Goal: Subscribe to service/newsletter: Subscribe to service/newsletter

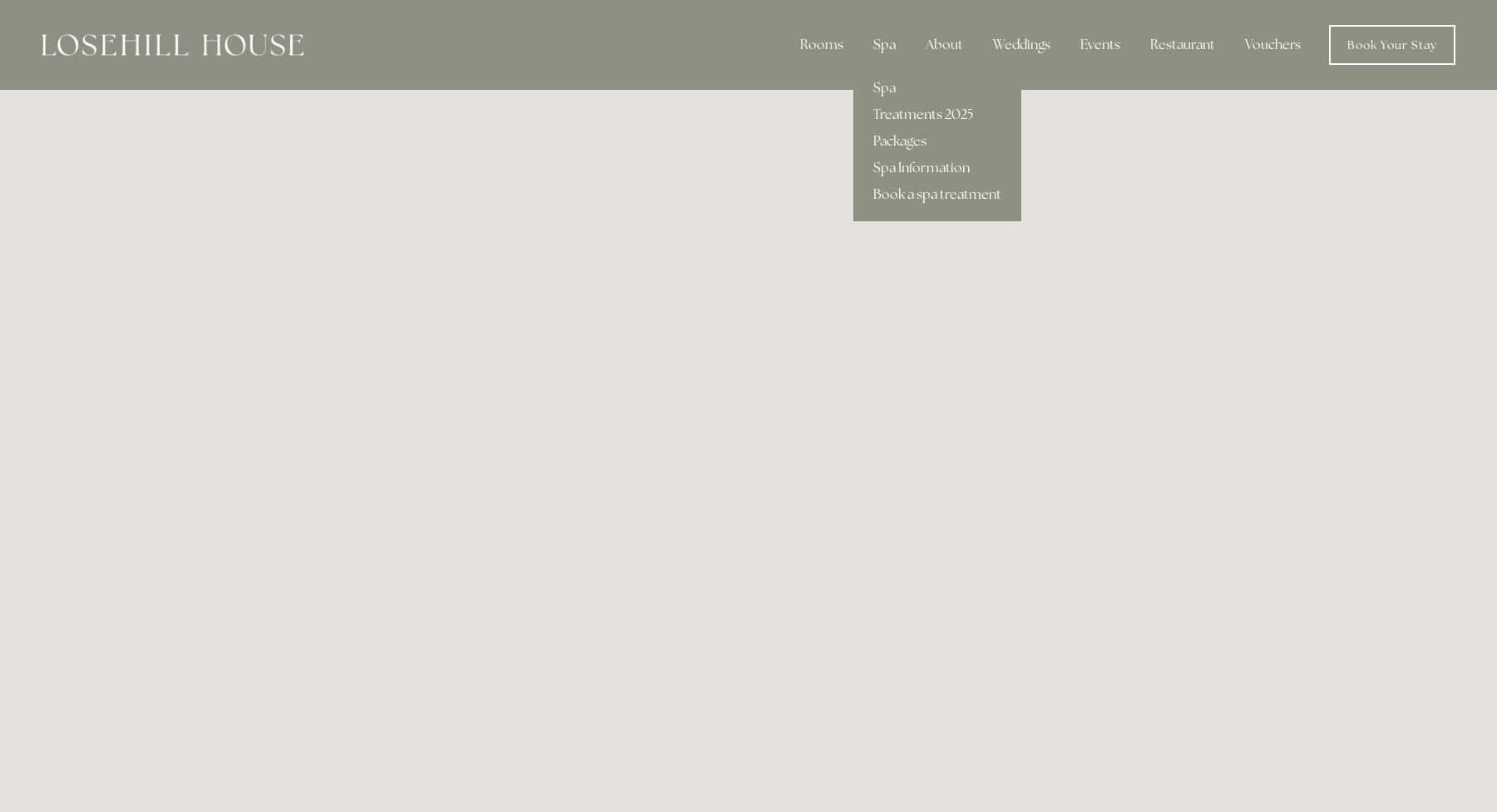
click at [918, 113] on link "Treatments 2025" at bounding box center [937, 115] width 168 height 27
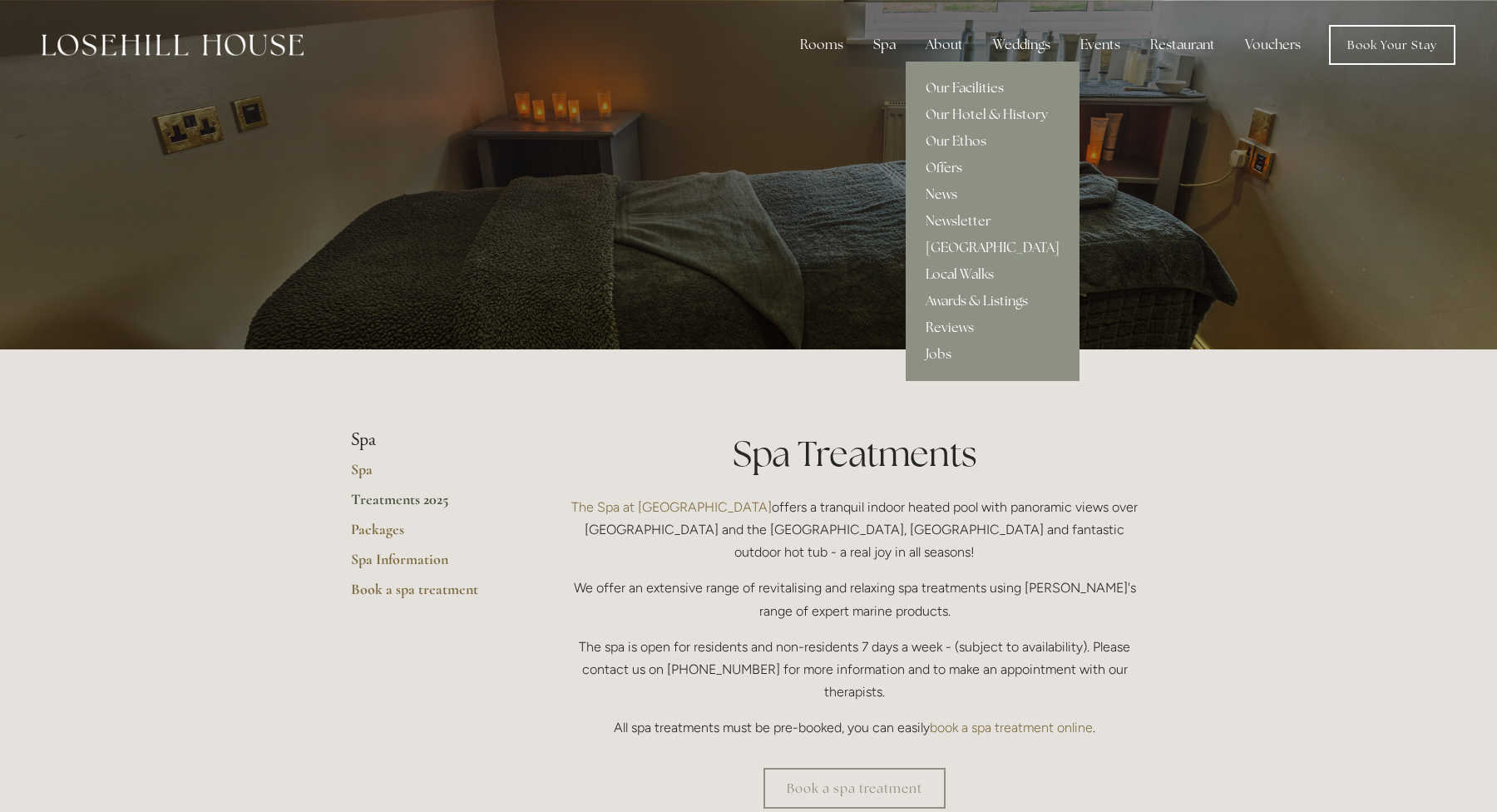
click at [946, 88] on link "Our Facilities" at bounding box center [993, 89] width 174 height 27
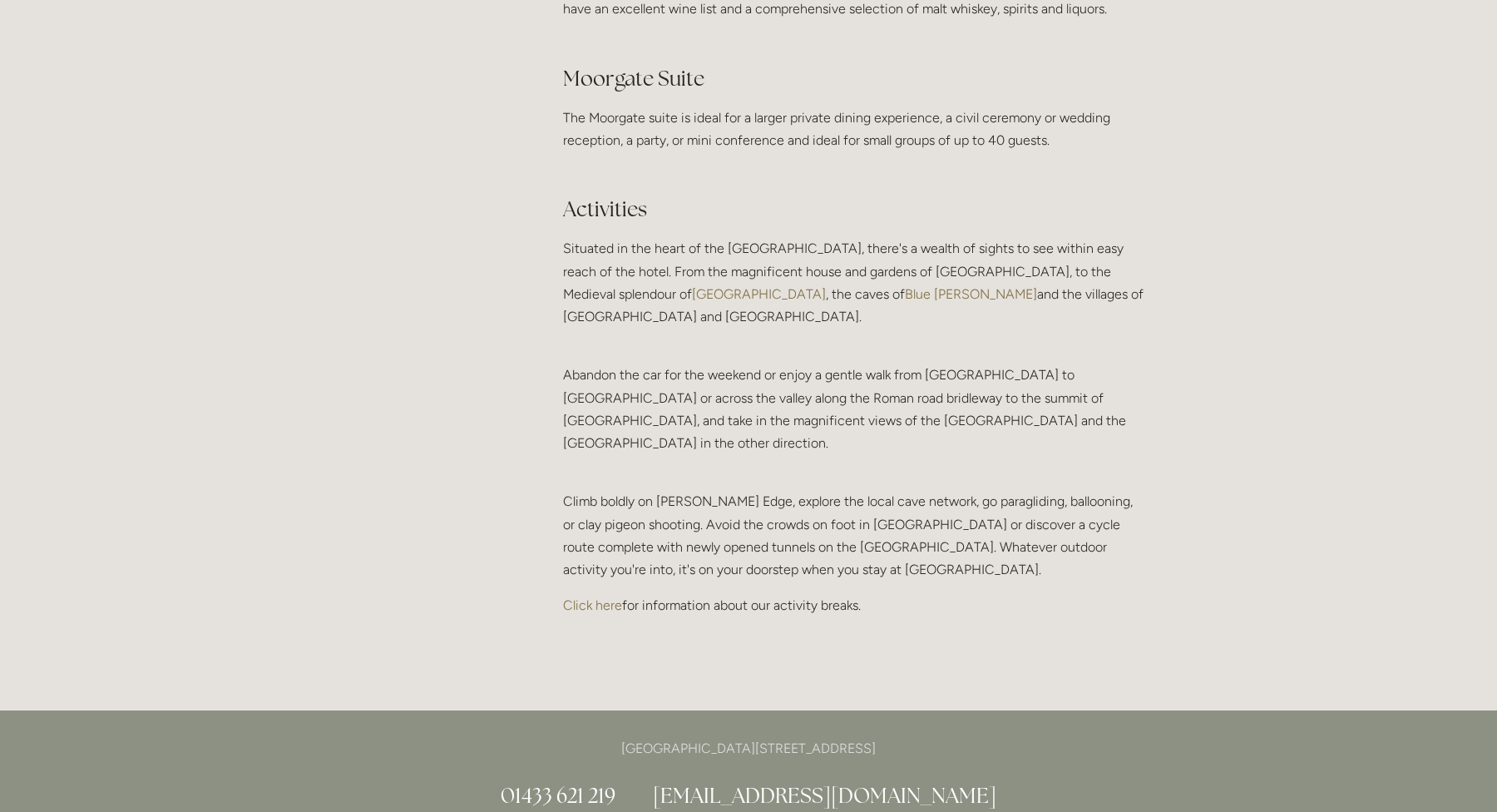
scroll to position [3287, 0]
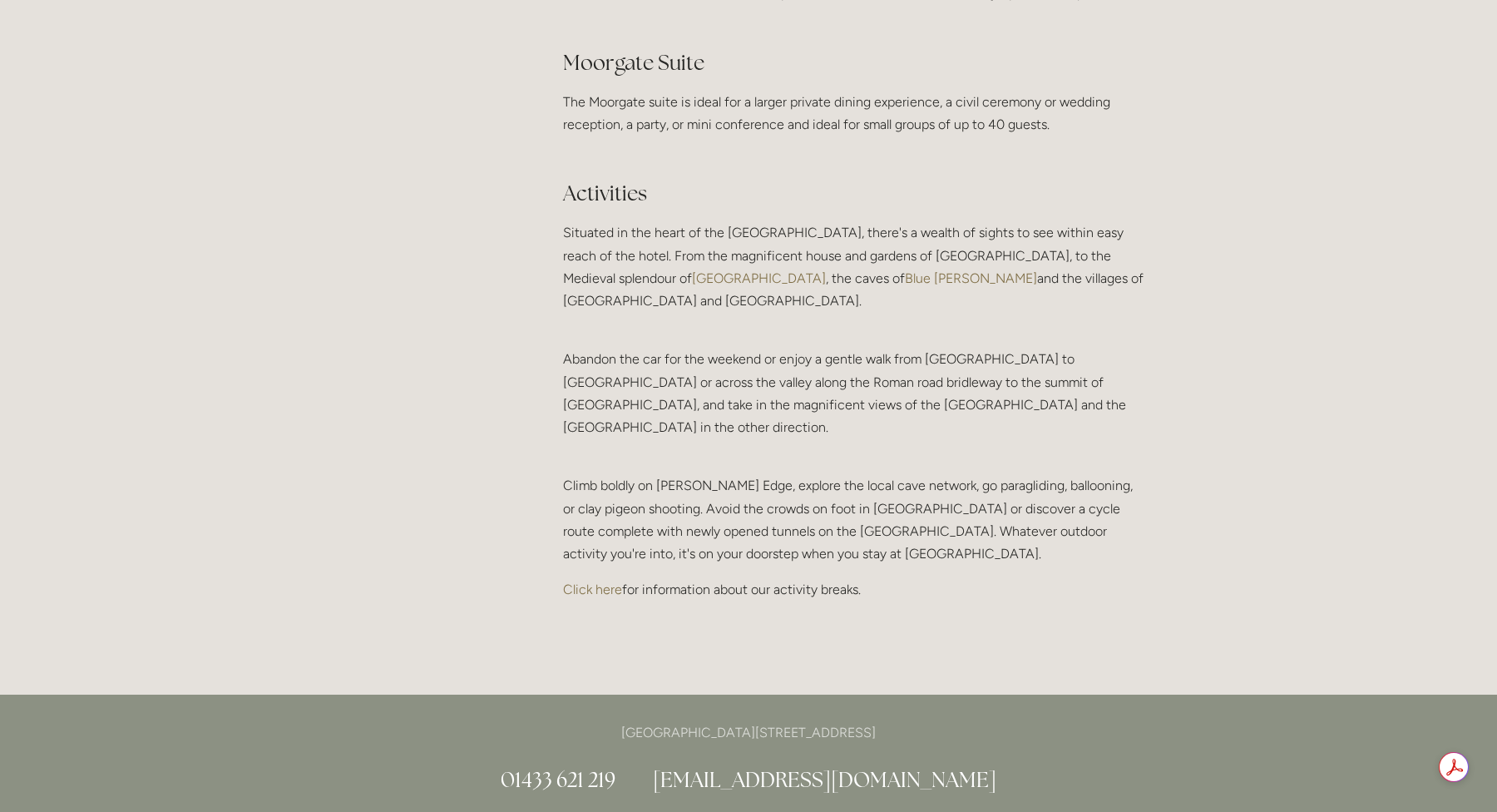
click at [595, 581] on link "Click here" at bounding box center [593, 589] width 59 height 16
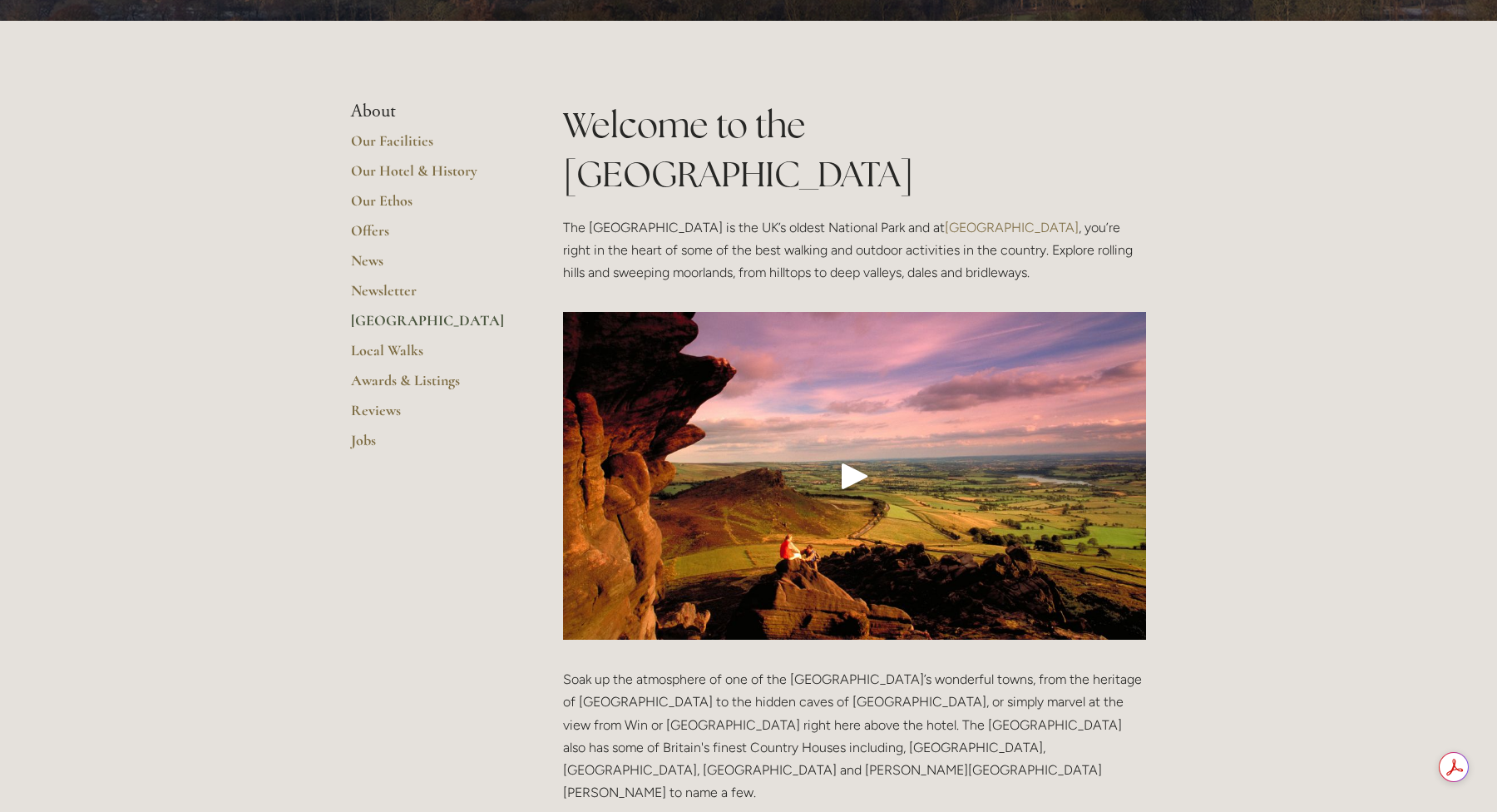
scroll to position [264, 0]
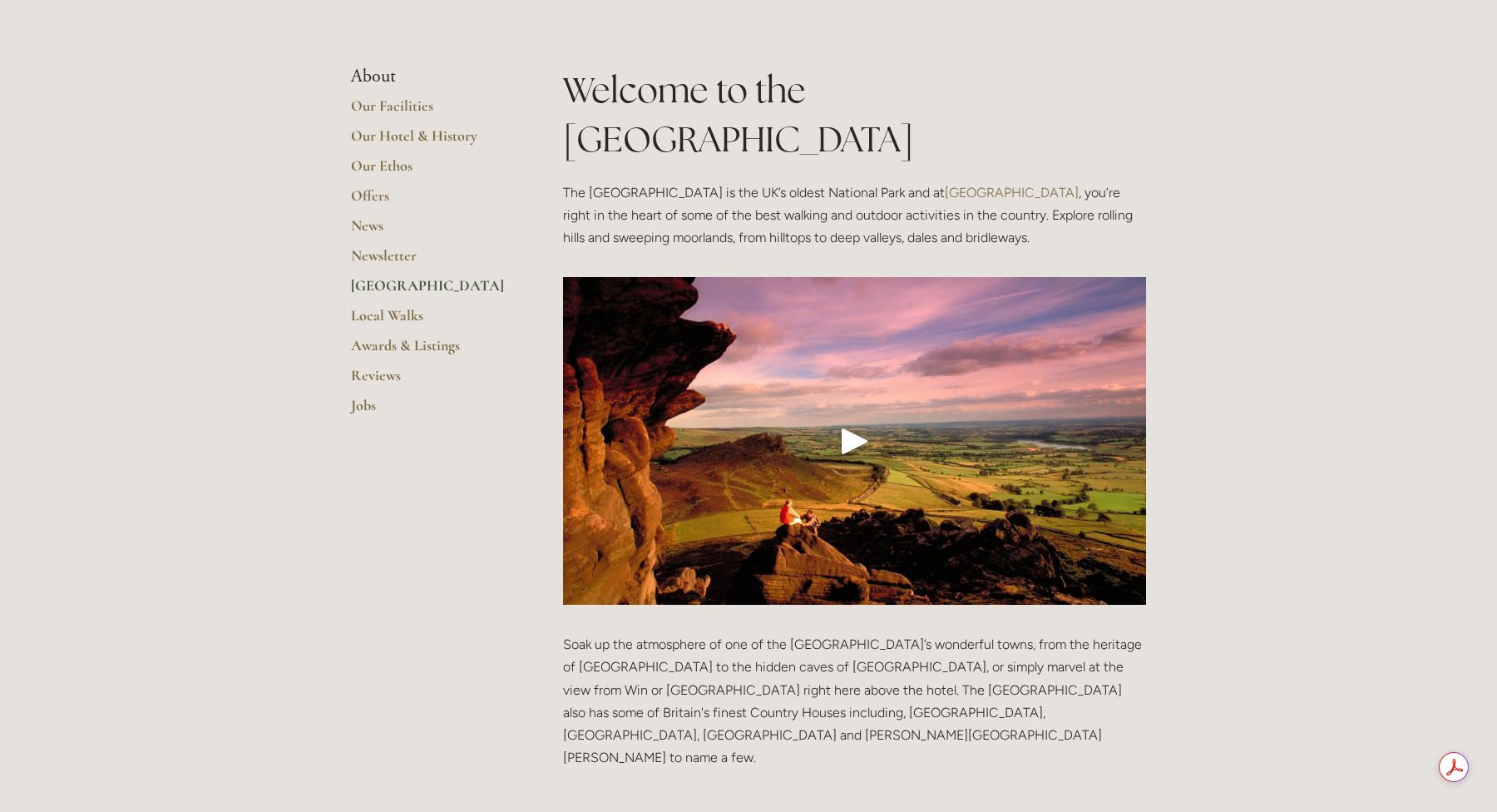
click at [847, 421] on div "Play" at bounding box center [855, 440] width 40 height 40
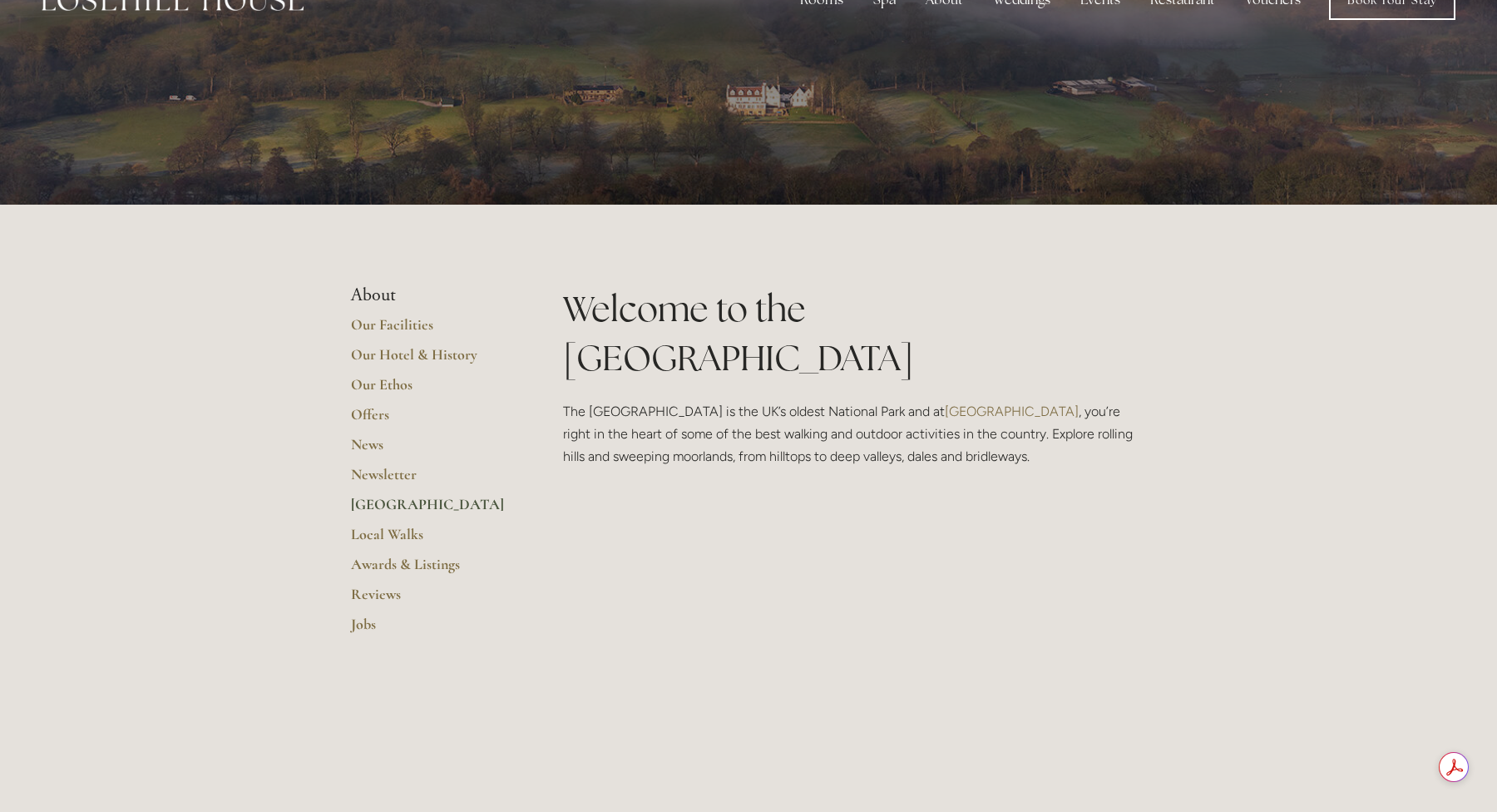
scroll to position [0, 0]
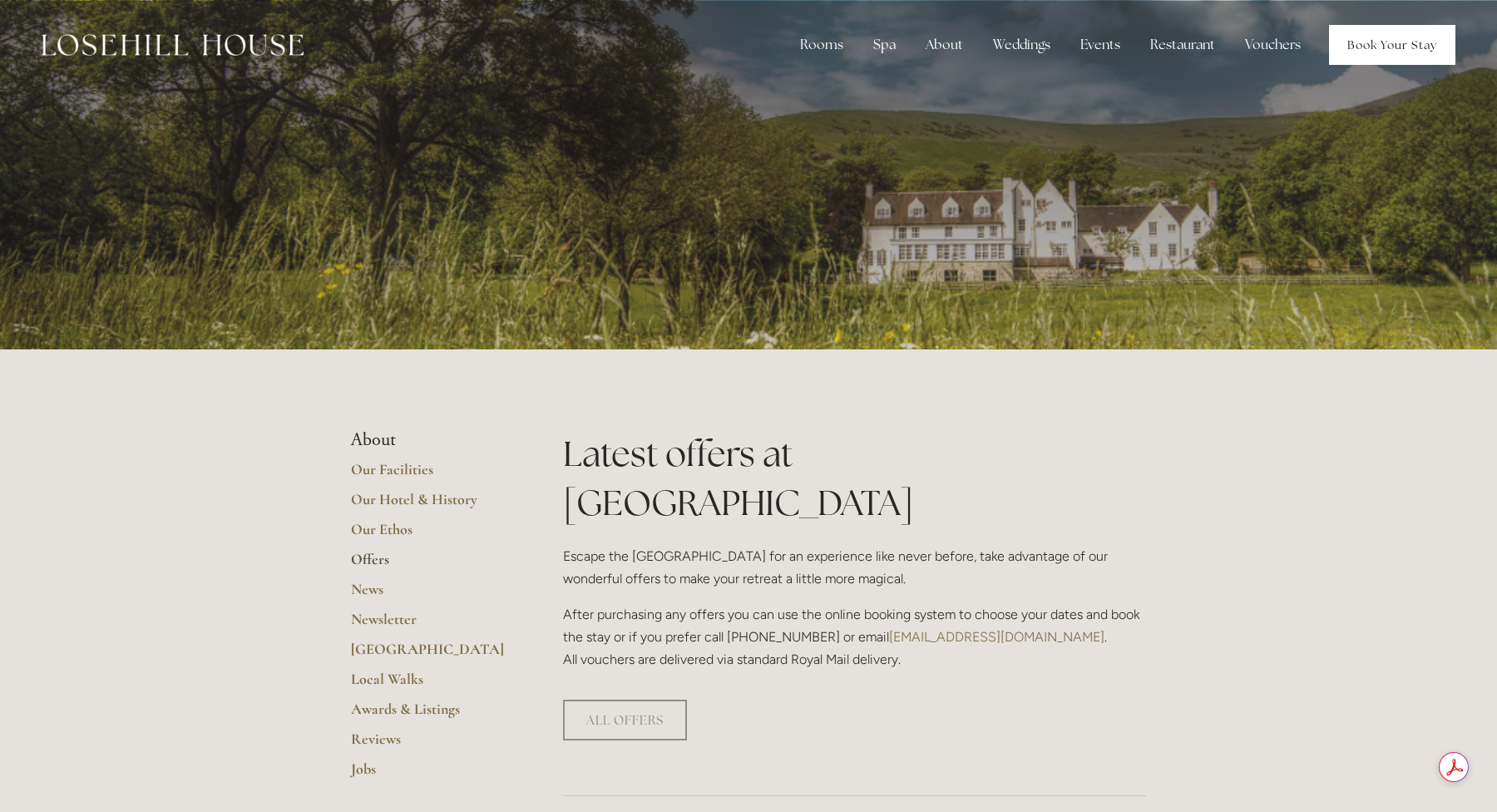
click at [1383, 52] on link "Book Your Stay" at bounding box center [1392, 45] width 126 height 40
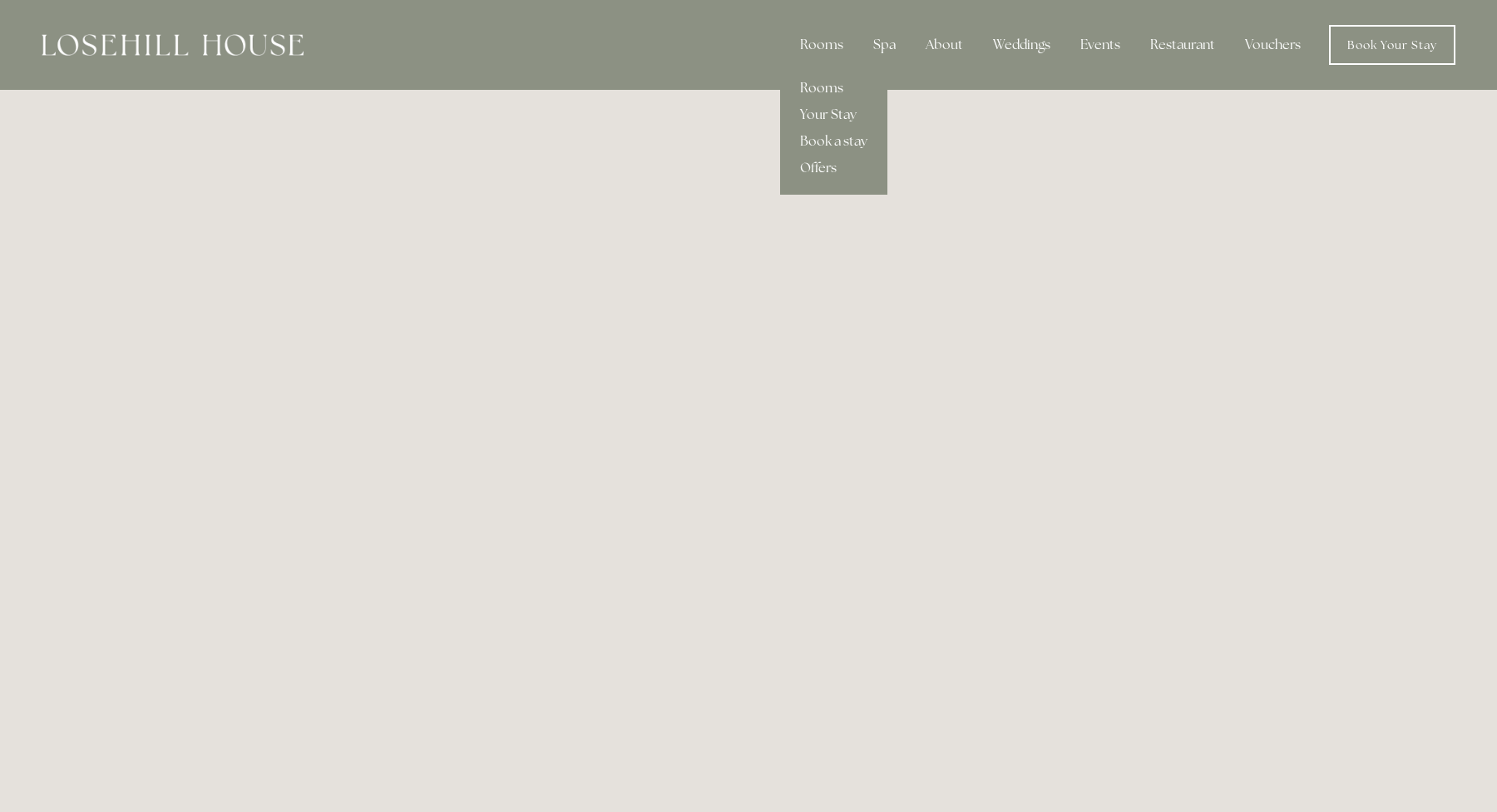
click at [817, 81] on link "Rooms" at bounding box center [834, 89] width 107 height 27
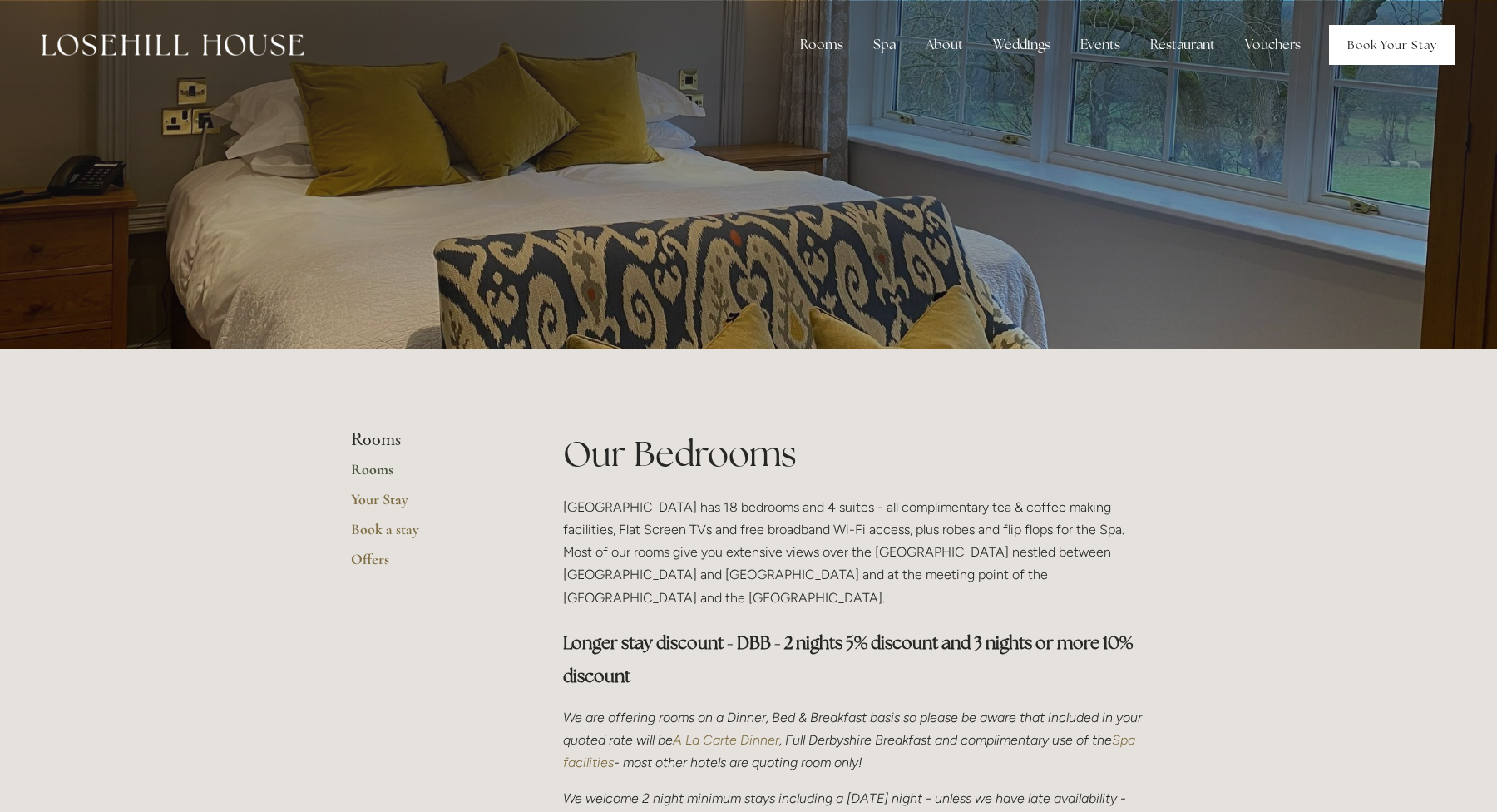
click at [1384, 47] on link "Book Your Stay" at bounding box center [1392, 45] width 126 height 40
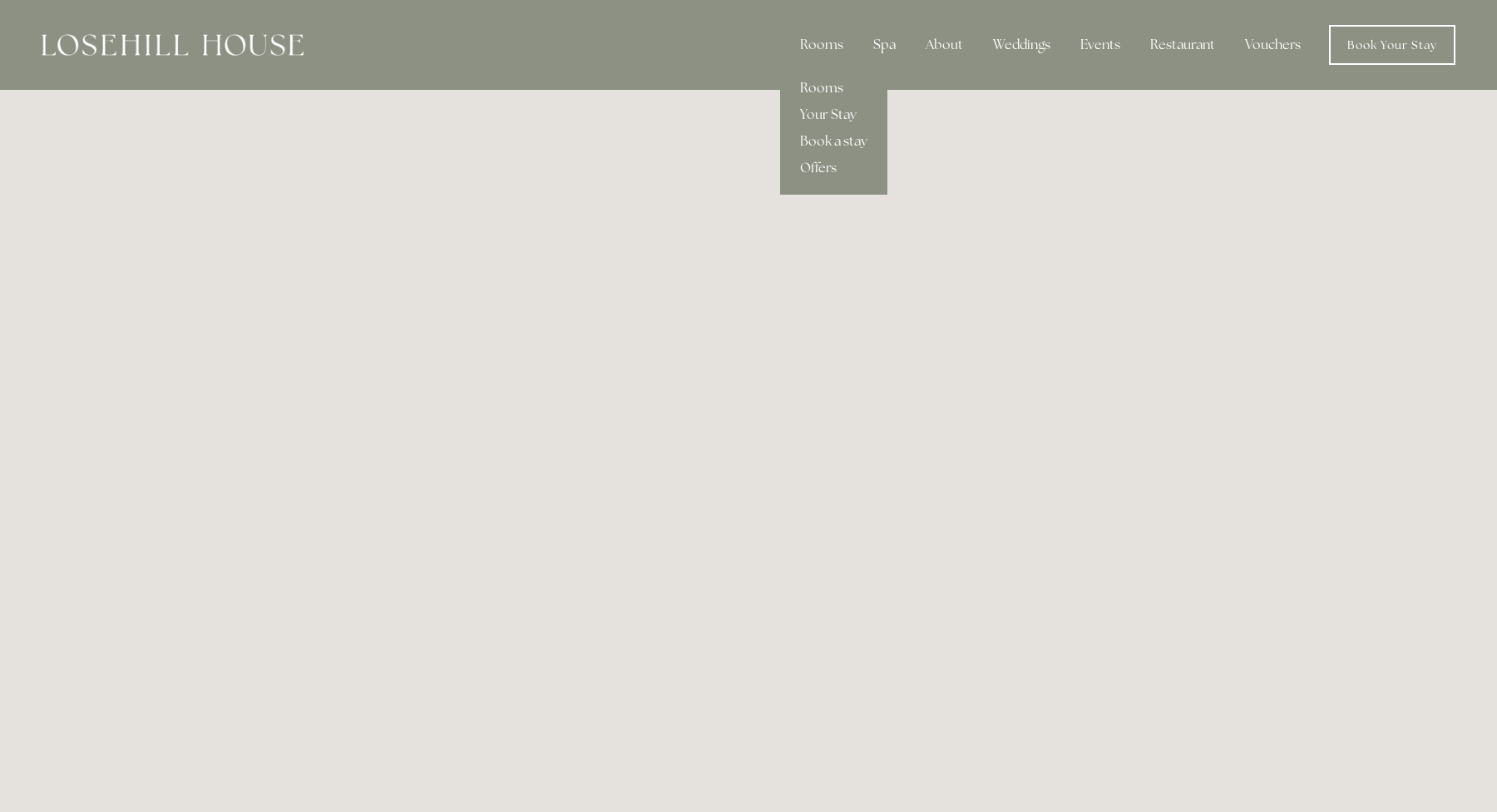
click at [815, 95] on link "Rooms" at bounding box center [834, 89] width 107 height 27
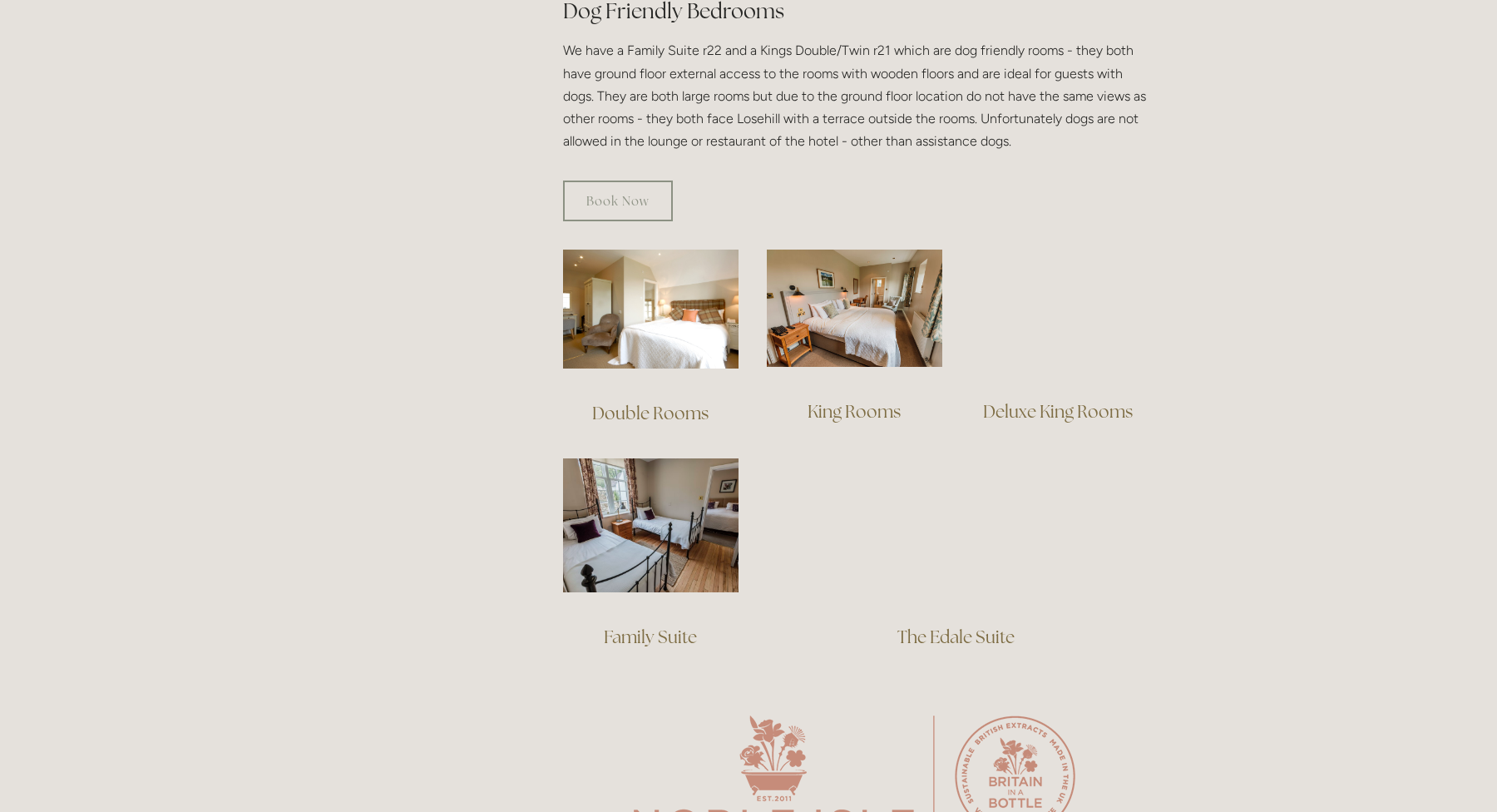
scroll to position [990, 0]
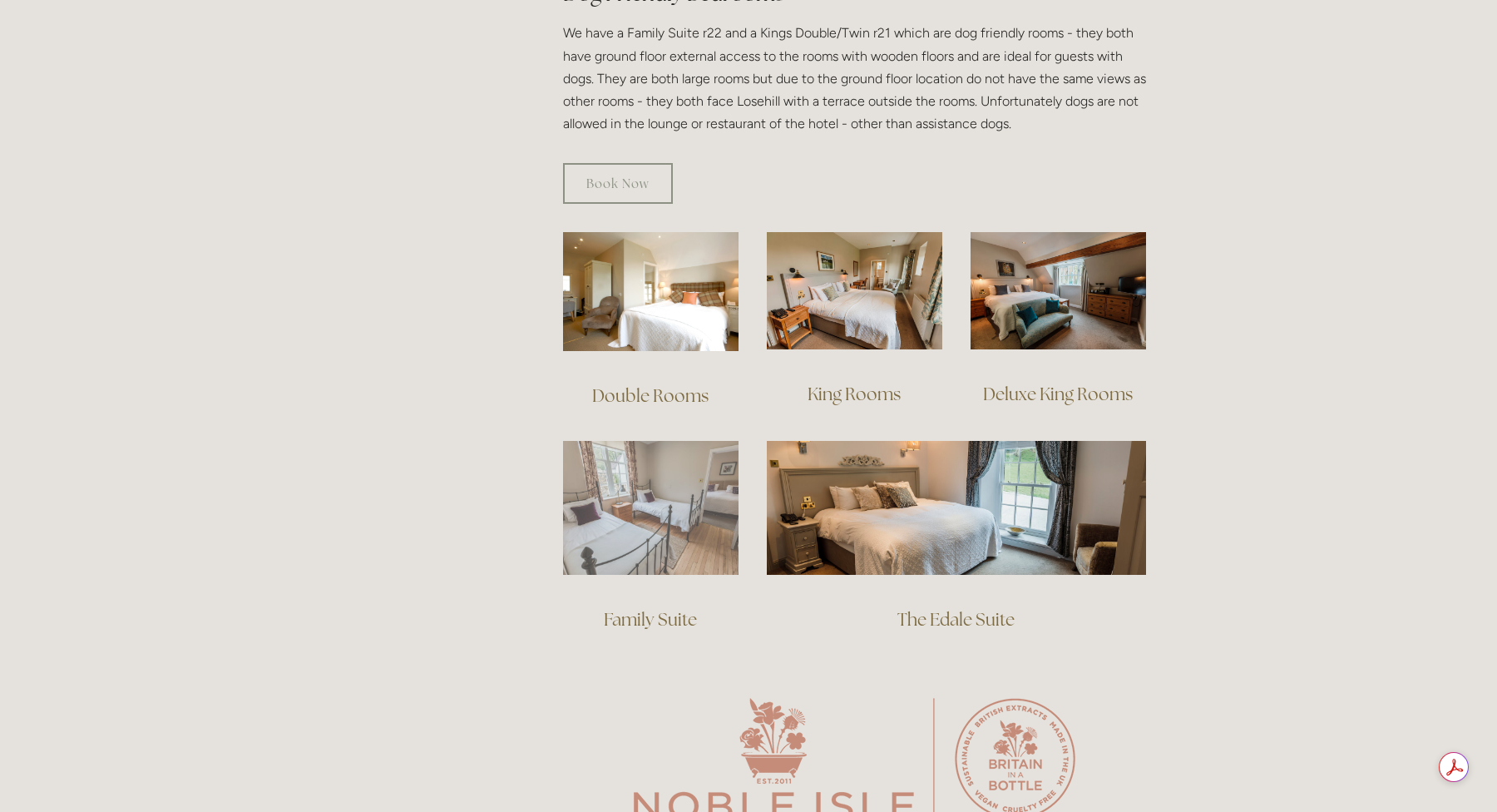
click at [653, 484] on img at bounding box center [651, 508] width 175 height 134
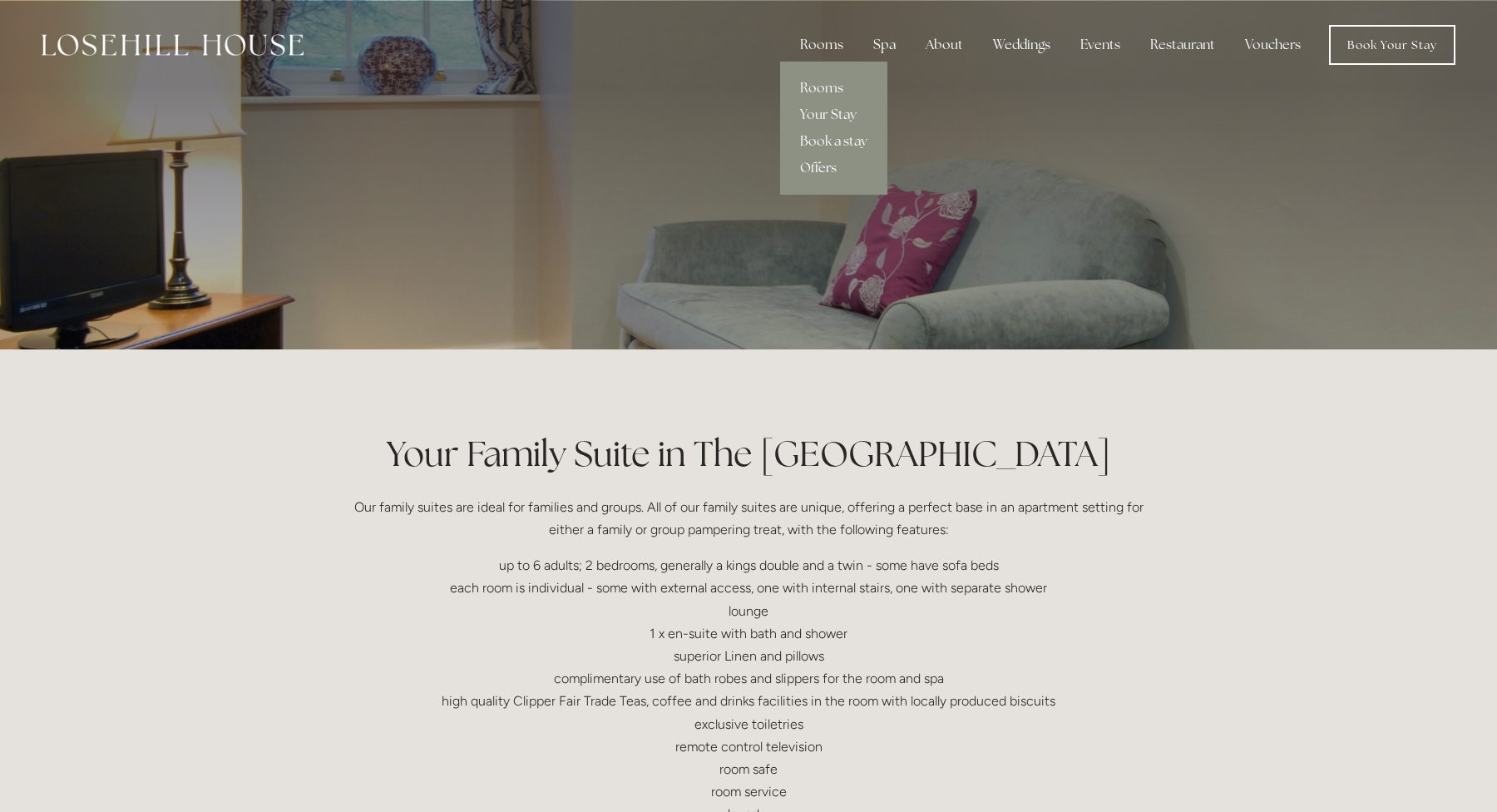
click at [818, 165] on link "Offers" at bounding box center [834, 168] width 107 height 27
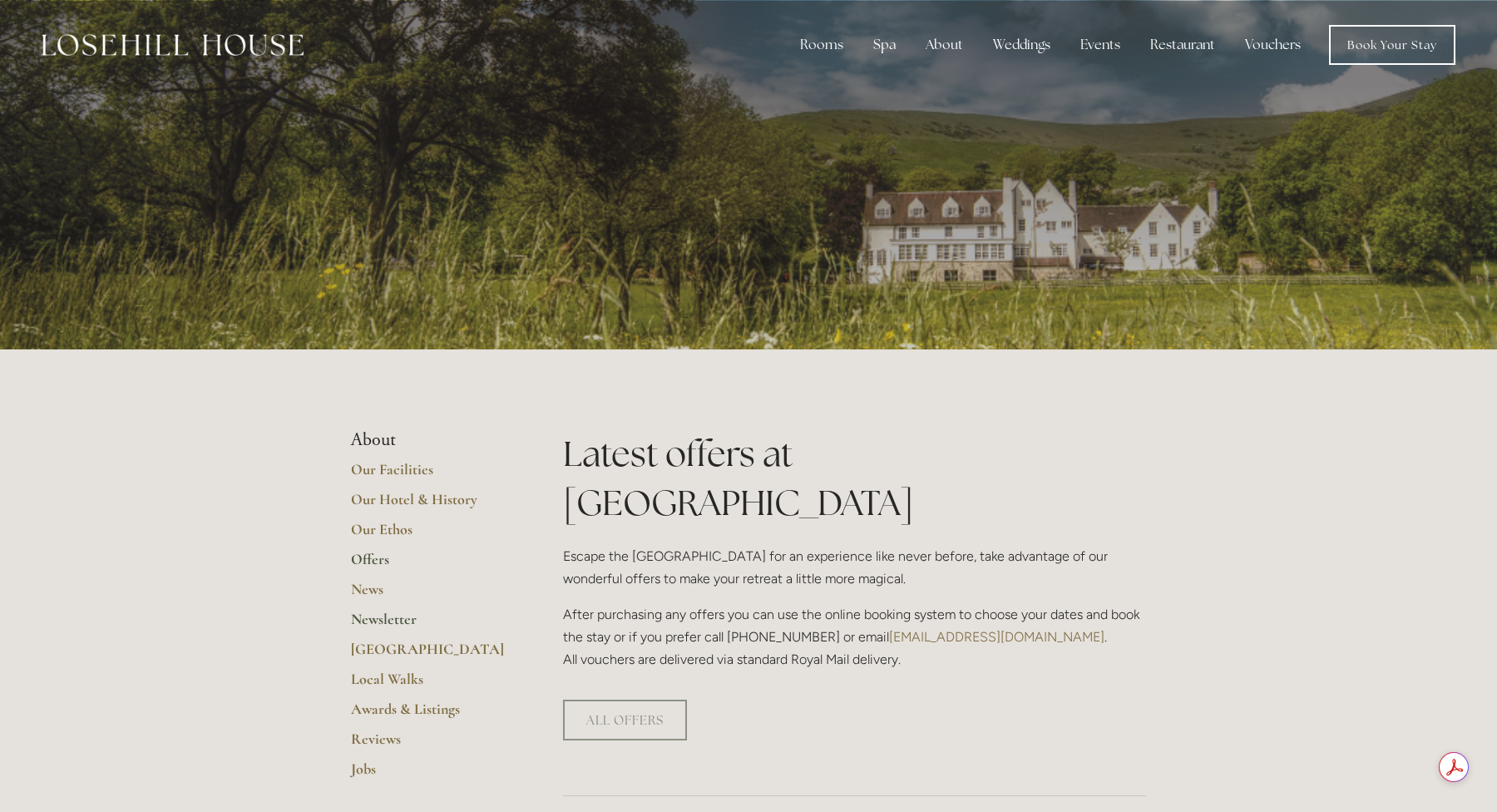
click at [383, 611] on link "Newsletter" at bounding box center [430, 624] width 158 height 30
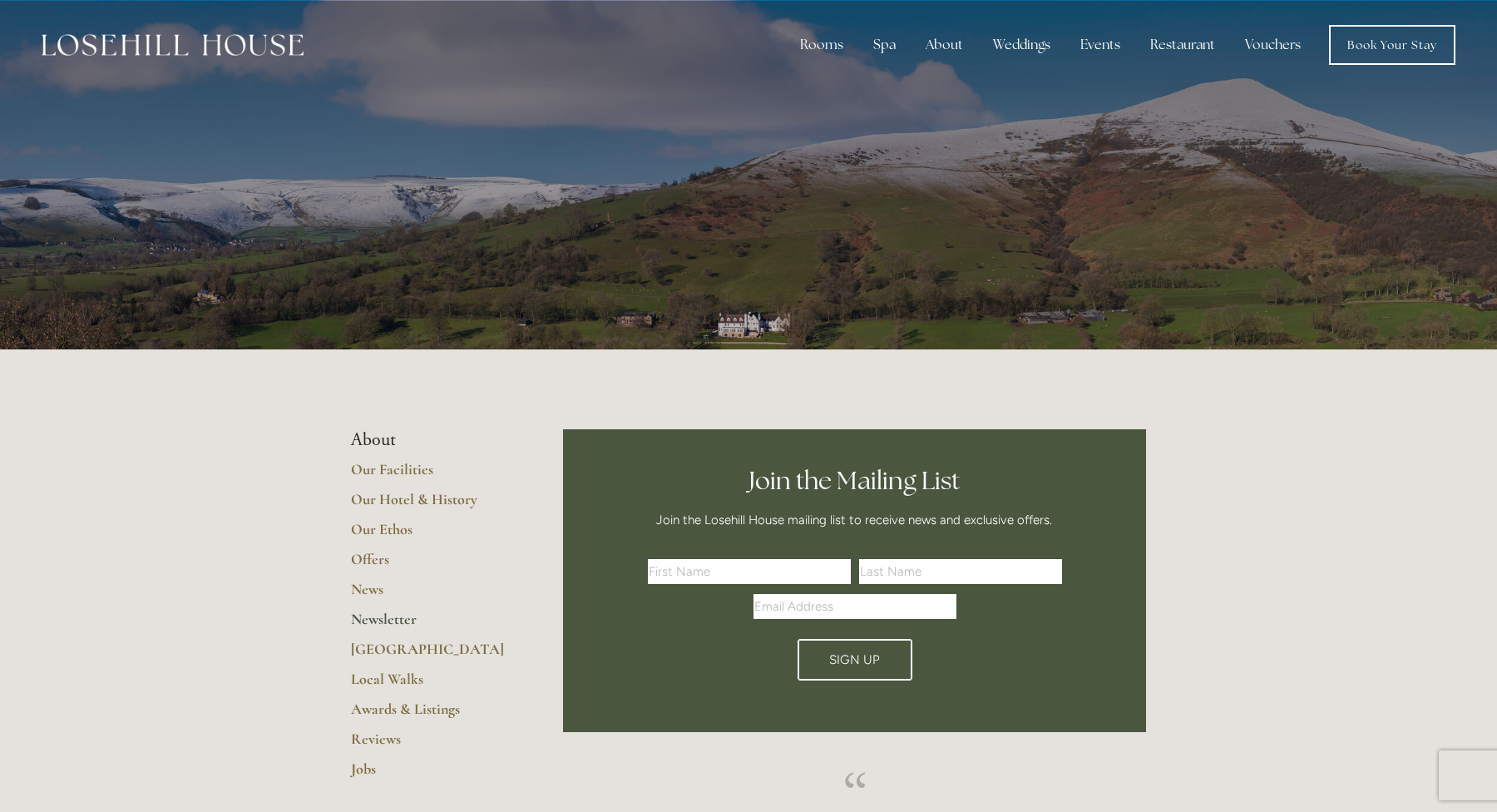
click at [697, 577] on input "text" at bounding box center [749, 571] width 203 height 25
type input "Ryan"
type input "Atkinson"
type input "ryan@newsprings.org.uk"
click at [841, 673] on button "Sign Up" at bounding box center [855, 660] width 115 height 41
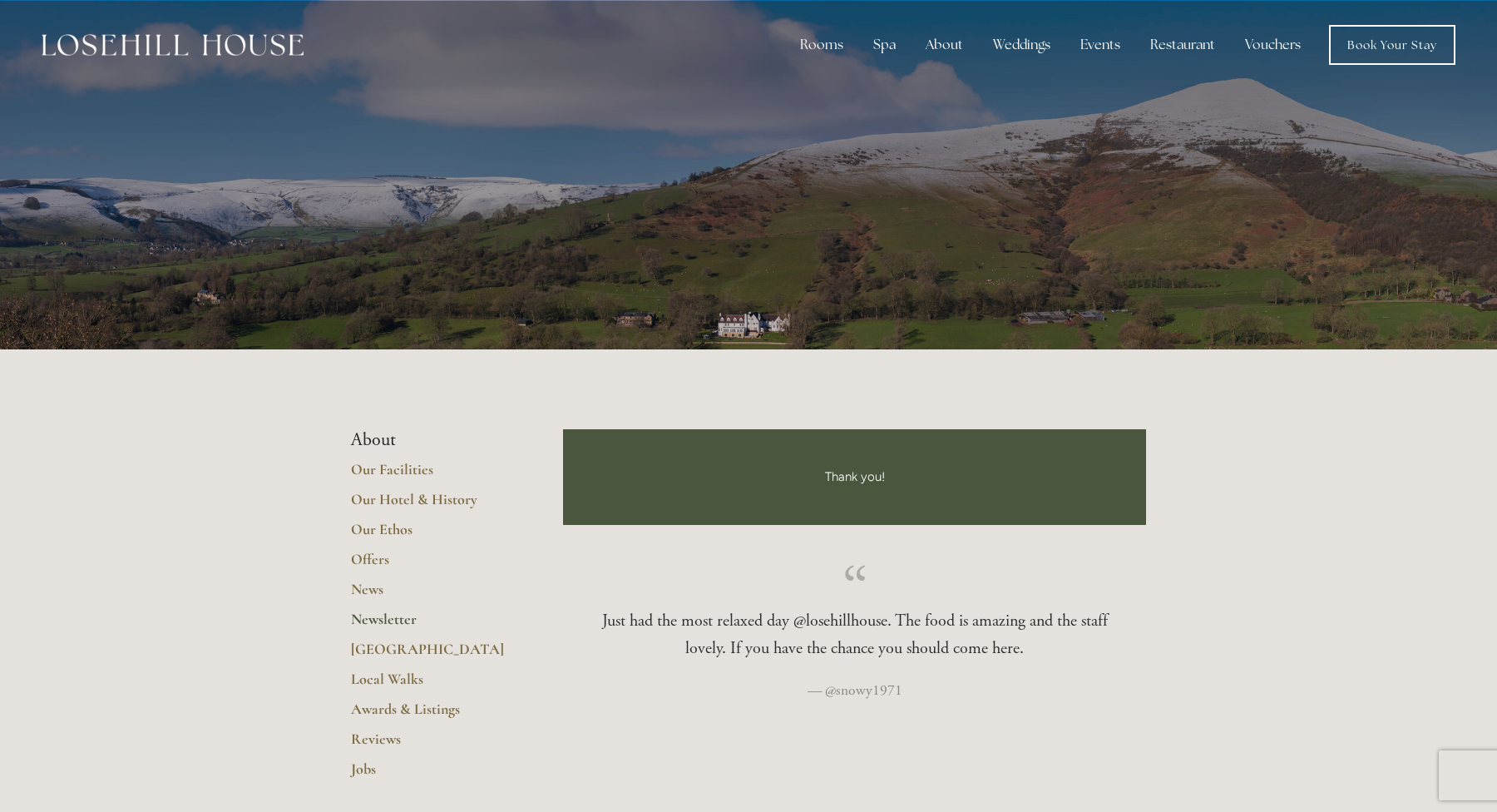
click at [366, 621] on link "Newsletter" at bounding box center [430, 624] width 158 height 30
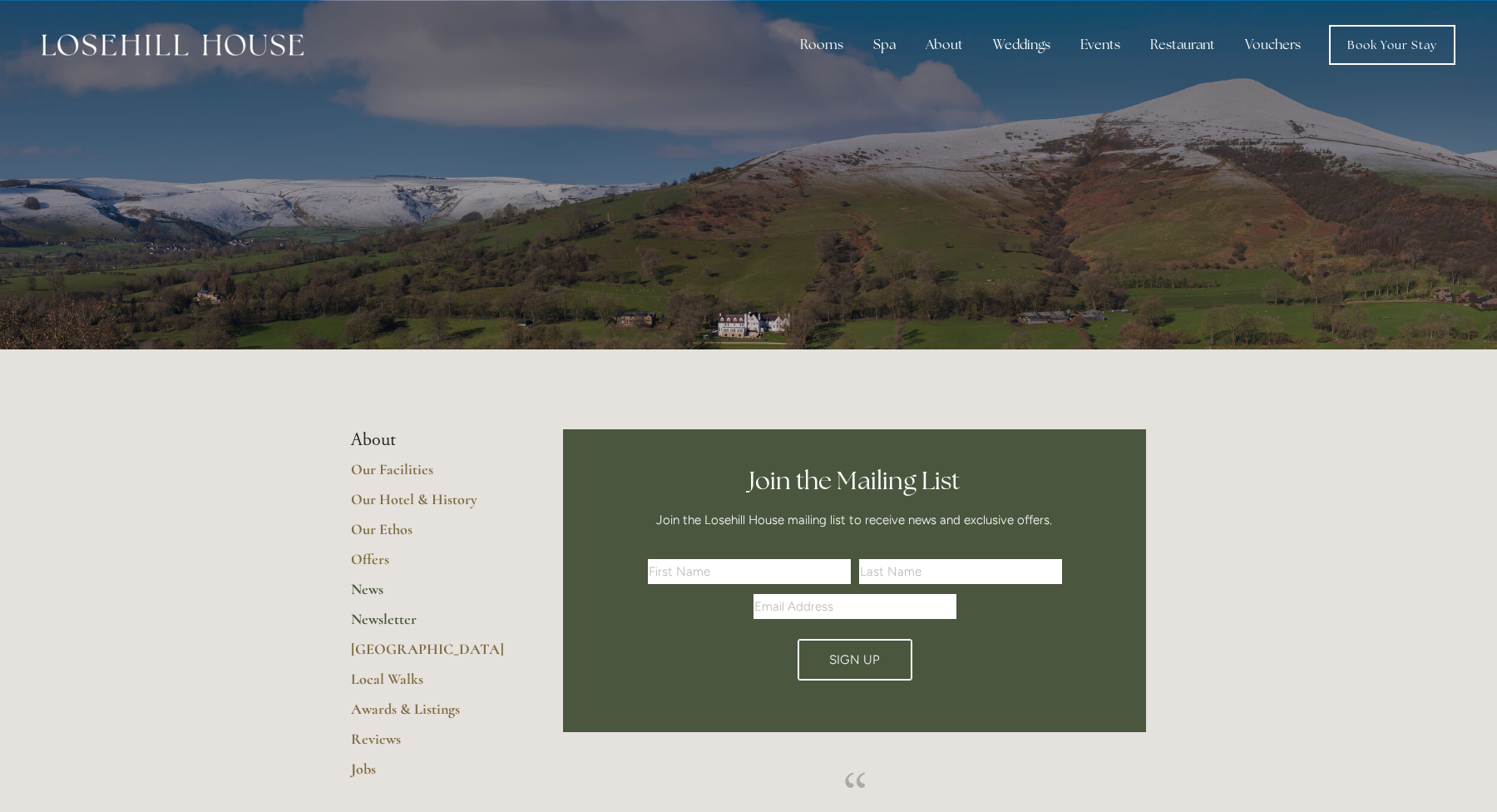
click at [367, 592] on link "News" at bounding box center [430, 594] width 158 height 30
click at [376, 682] on link "Local Walks" at bounding box center [430, 684] width 158 height 30
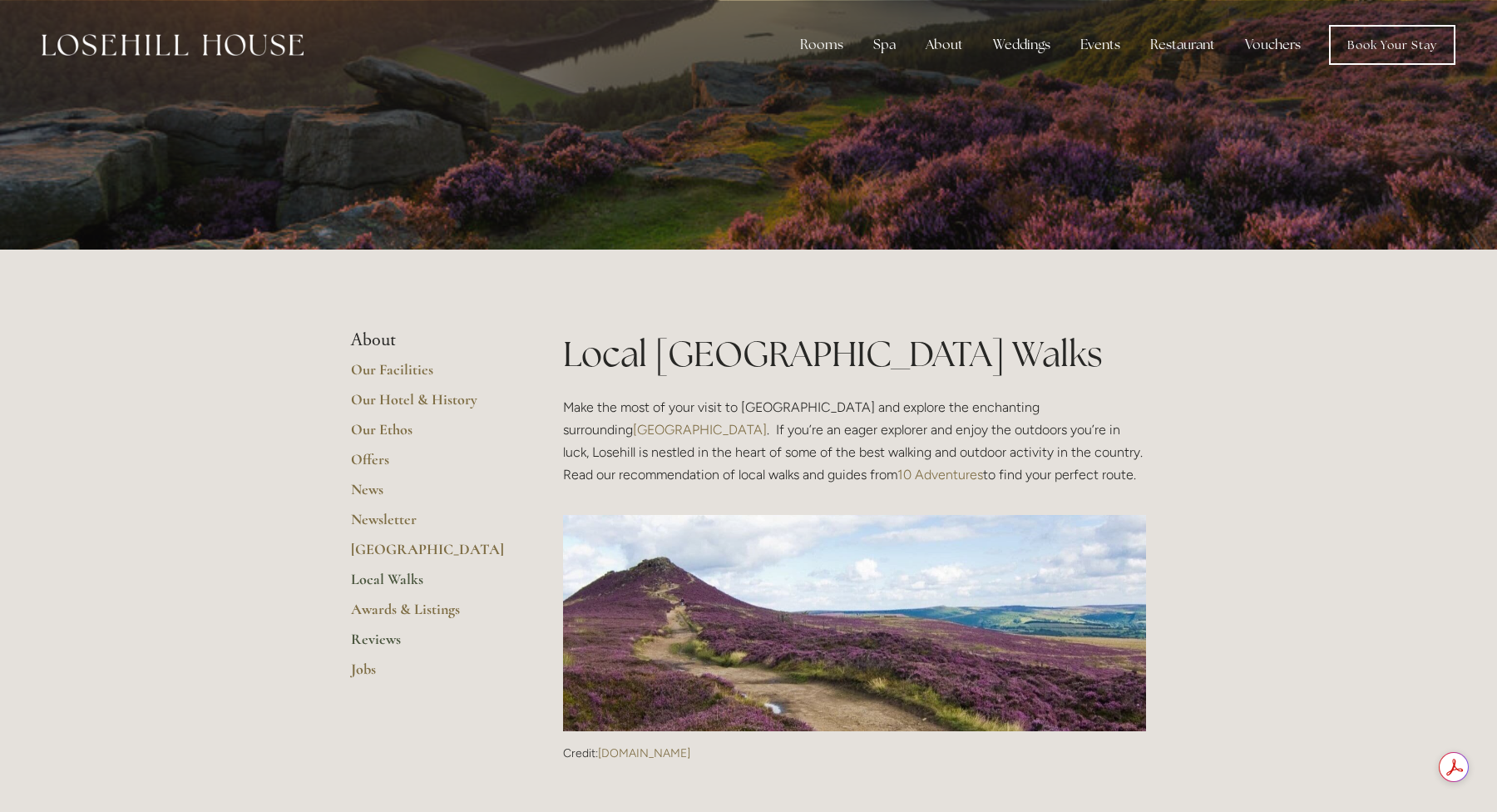
click at [369, 639] on link "Reviews" at bounding box center [430, 644] width 158 height 30
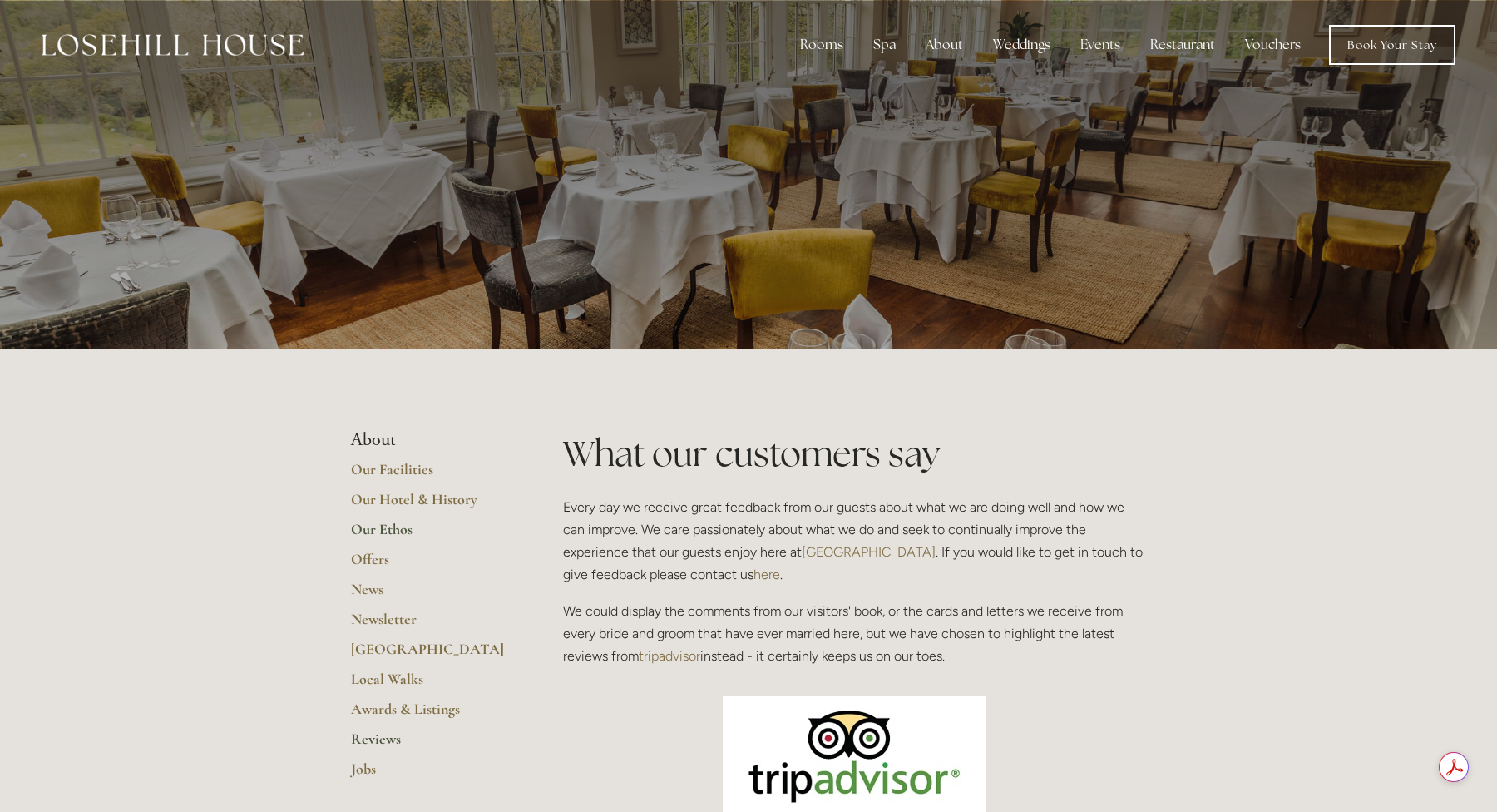
click at [382, 535] on link "Our Ethos" at bounding box center [430, 534] width 158 height 30
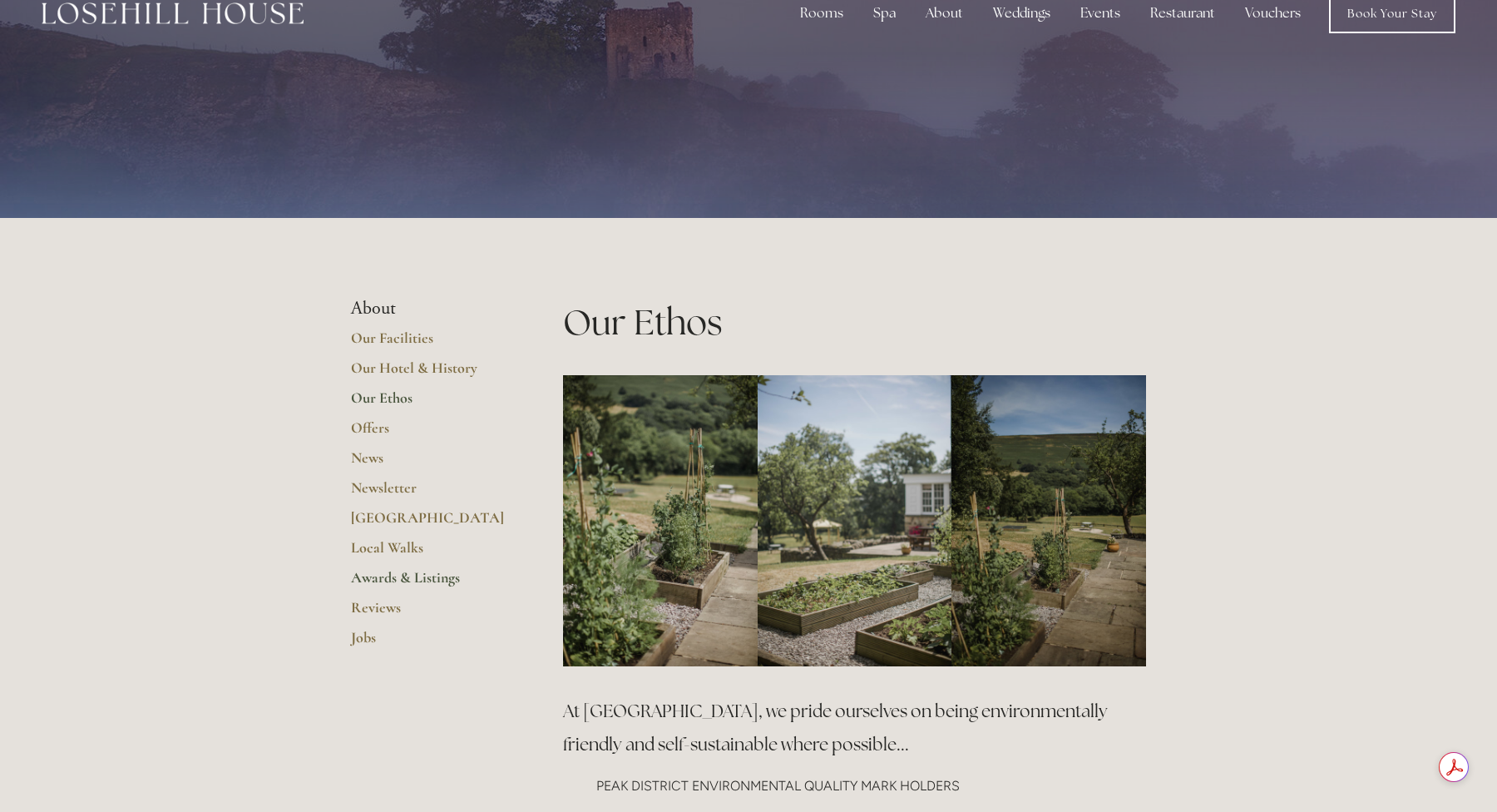
scroll to position [25, 0]
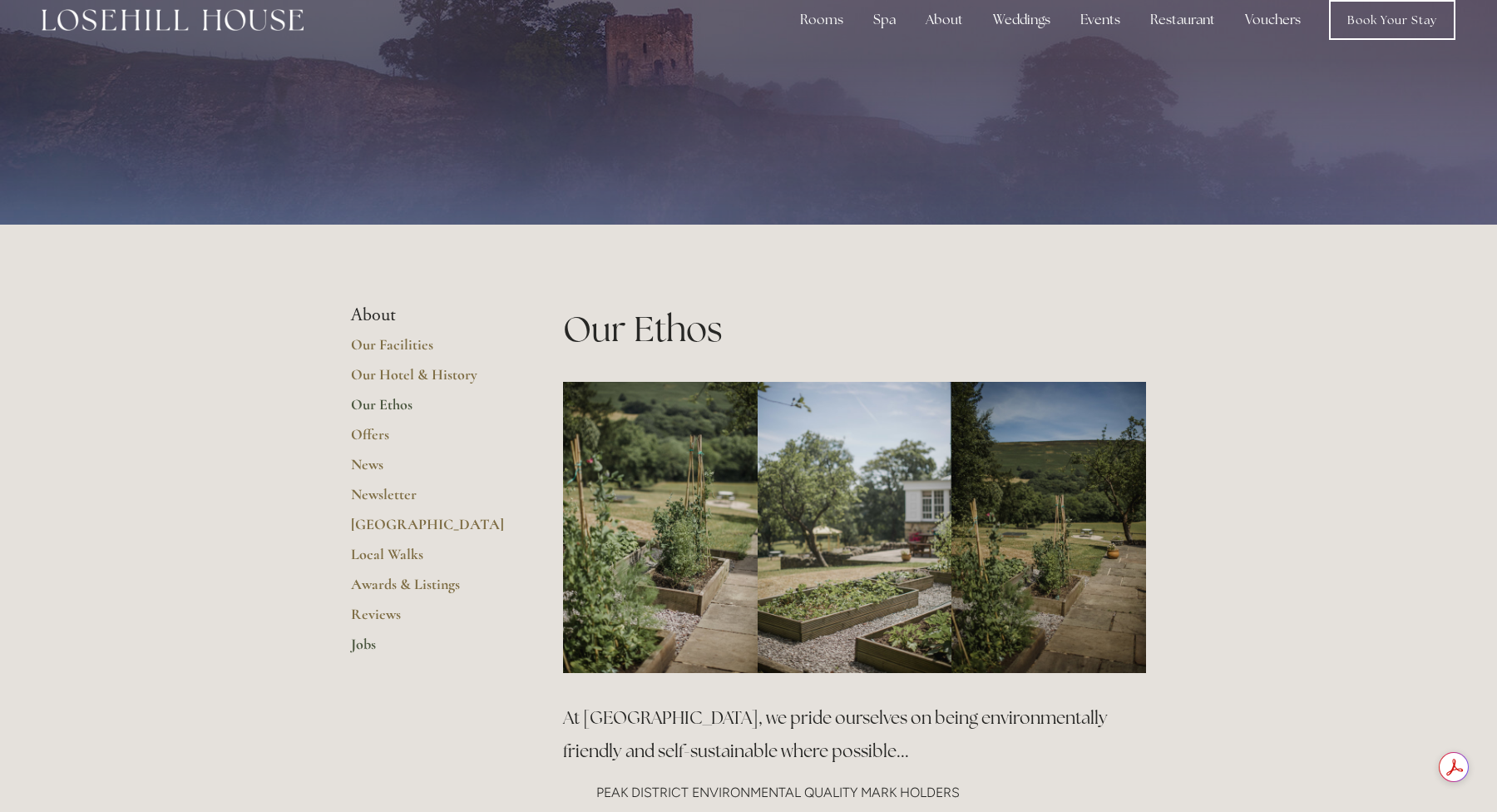
click at [360, 650] on link "Jobs" at bounding box center [430, 649] width 158 height 30
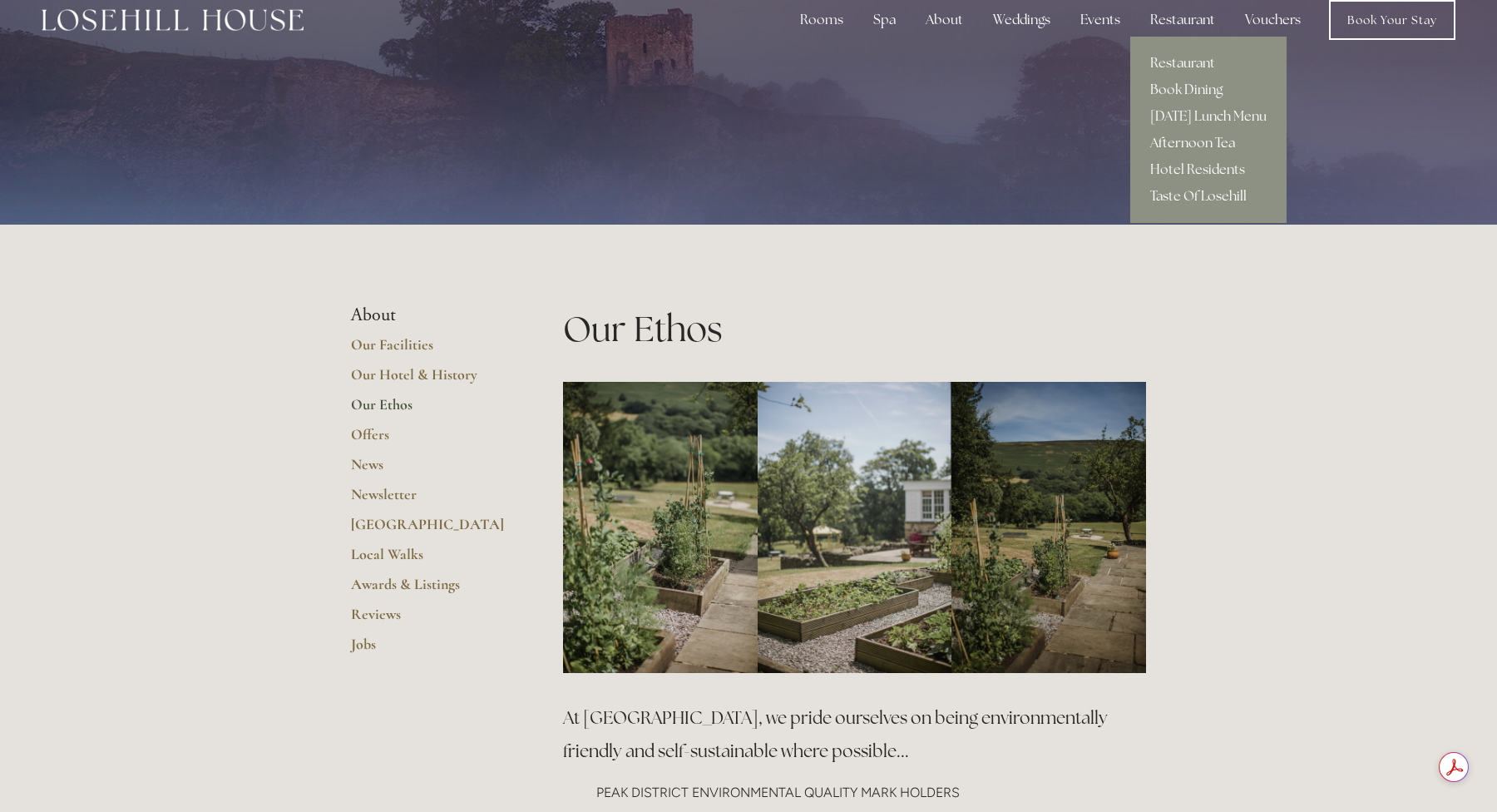
click at [1183, 140] on link "Afternoon Tea" at bounding box center [1209, 143] width 157 height 27
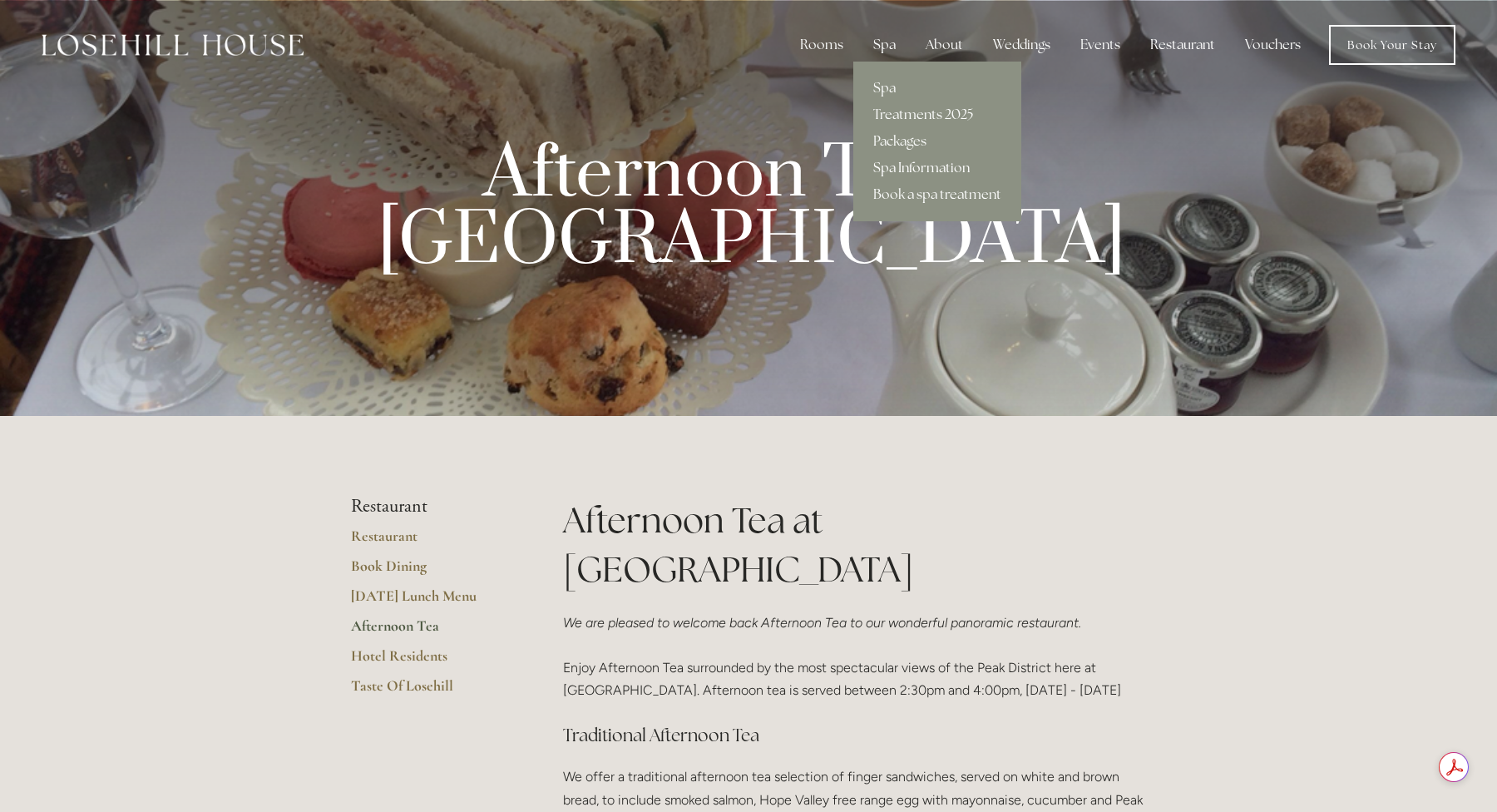
click at [946, 167] on link "Spa Information" at bounding box center [937, 168] width 168 height 27
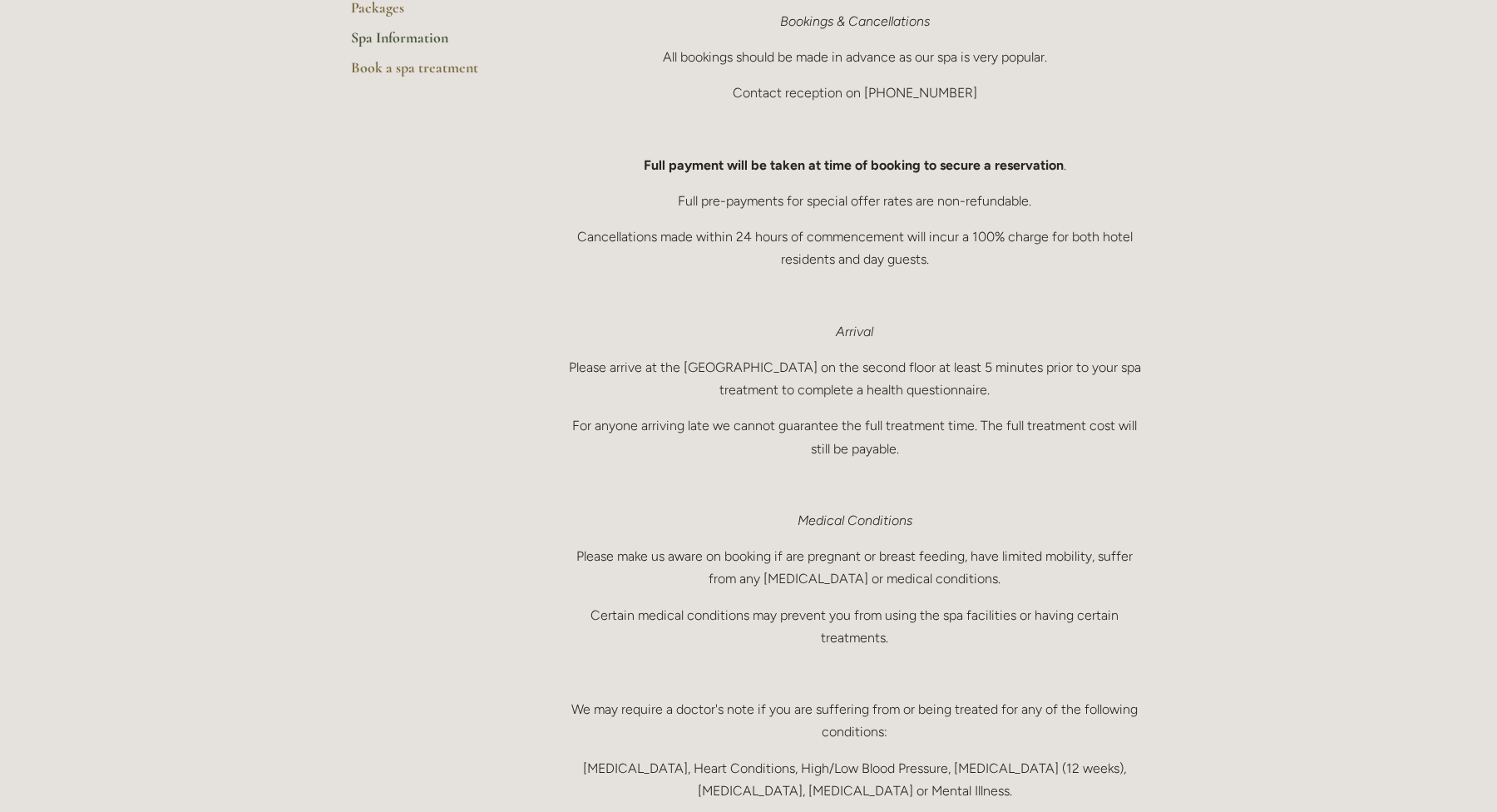
scroll to position [263, 0]
click at [527, 460] on main "Spa Spa Treatments 2025 Packages Spa Information Book a spa treatment Spa Infor…" at bounding box center [748, 624] width 849 height 1594
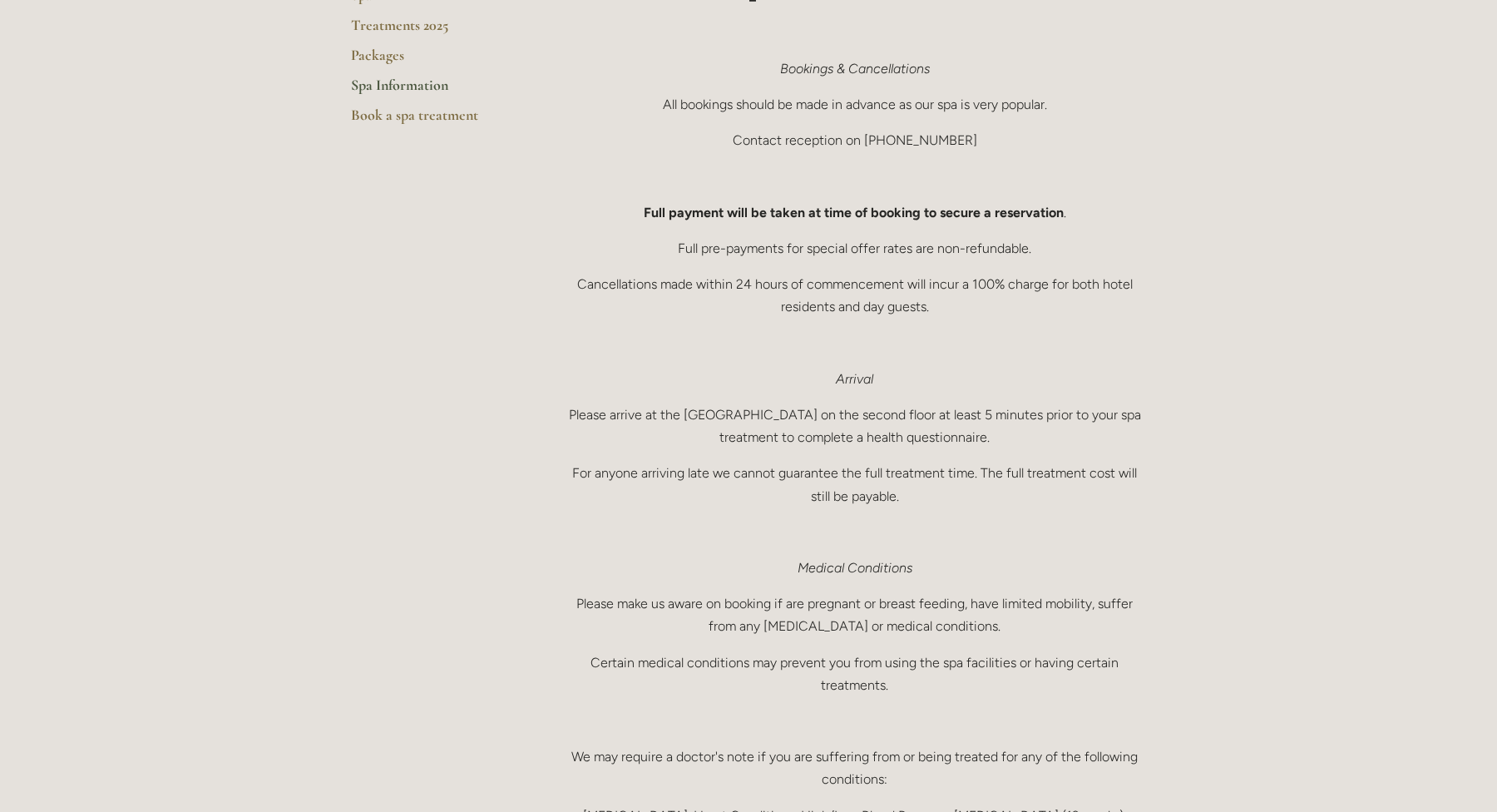
scroll to position [0, 0]
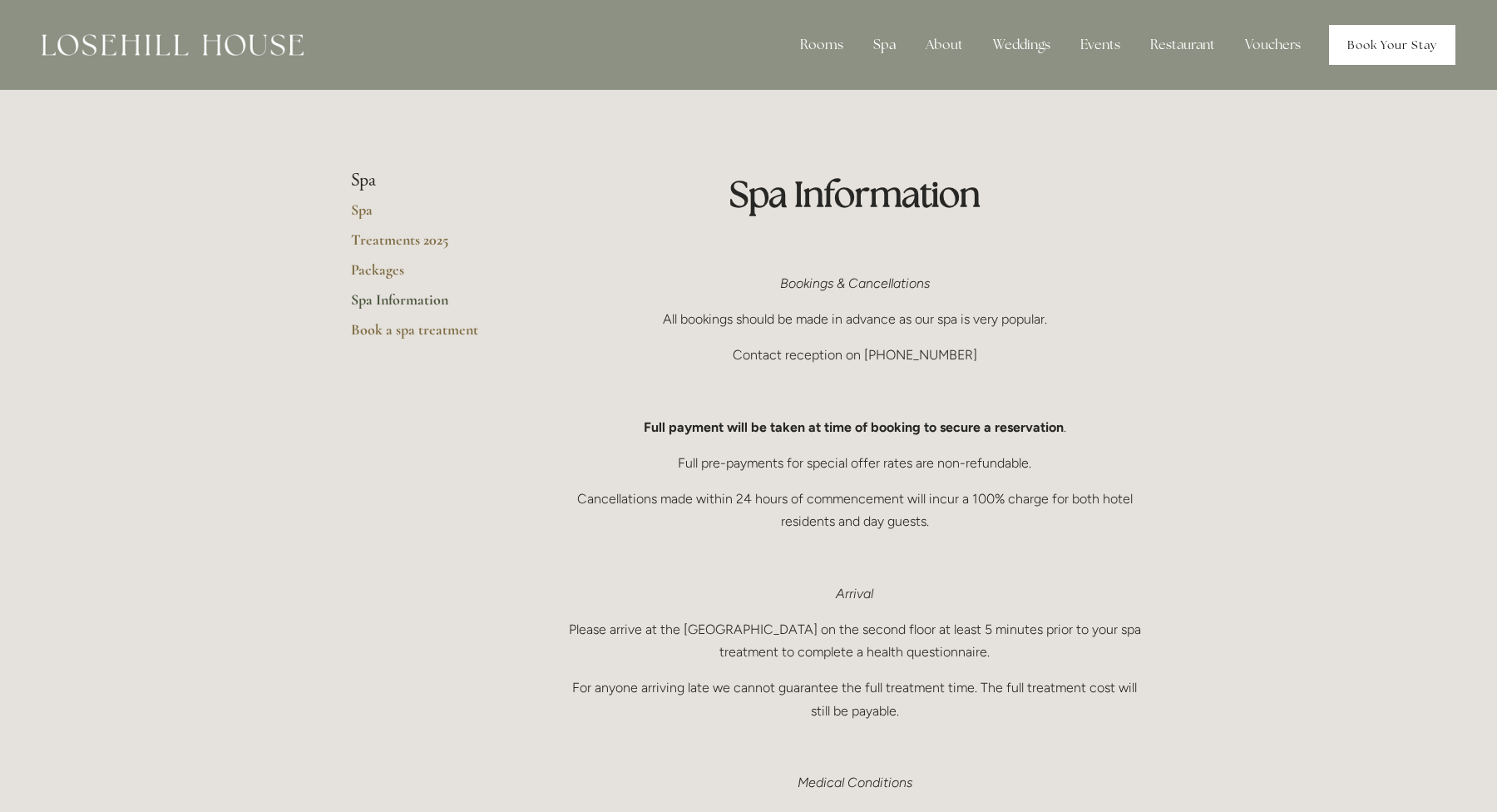
click at [1378, 49] on link "Book Your Stay" at bounding box center [1392, 45] width 126 height 40
